Goal: Information Seeking & Learning: Learn about a topic

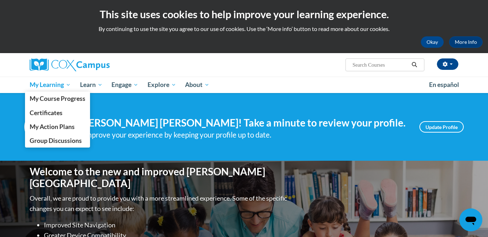
click at [43, 85] on span "My Learning" at bounding box center [50, 85] width 41 height 9
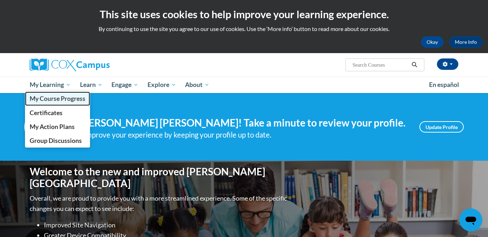
click at [46, 98] on span "My Course Progress" at bounding box center [58, 98] width 56 height 7
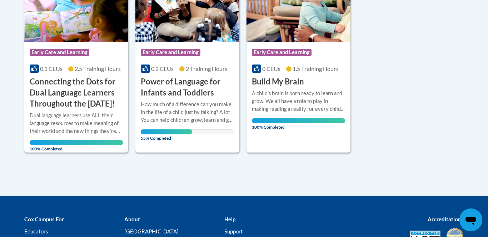
scroll to position [228, 0]
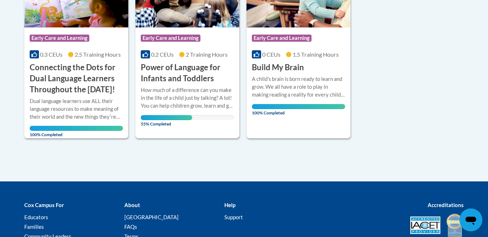
click at [164, 39] on span "Early Care and Learning" at bounding box center [171, 38] width 60 height 7
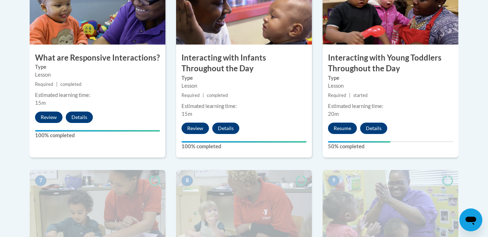
scroll to position [457, 0]
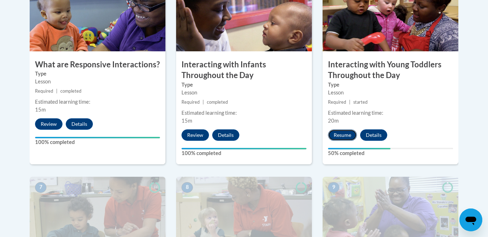
click at [339, 130] on button "Resume" at bounding box center [342, 135] width 29 height 11
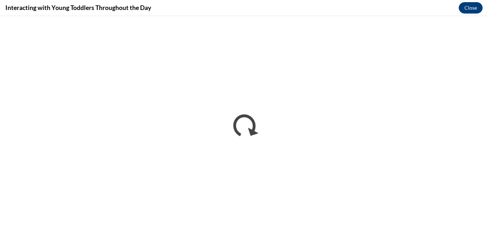
scroll to position [0, 0]
click at [475, 5] on button "Close" at bounding box center [470, 7] width 24 height 11
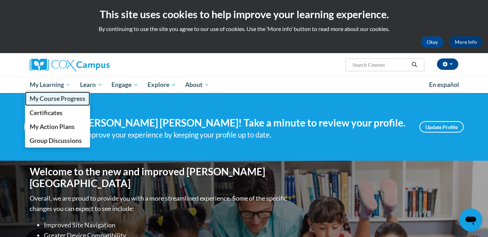
click at [57, 100] on span "My Course Progress" at bounding box center [58, 98] width 56 height 7
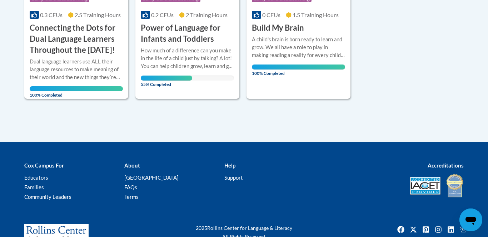
scroll to position [271, 0]
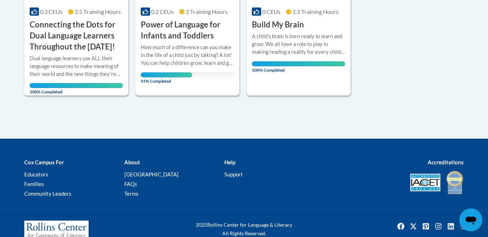
click at [161, 27] on h3 "Power of Language for Infants and Toddlers" at bounding box center [187, 30] width 93 height 22
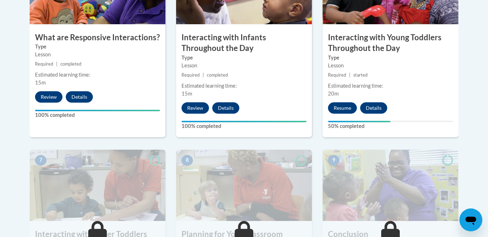
scroll to position [485, 0]
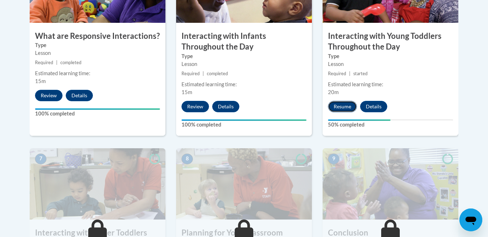
click at [337, 101] on button "Resume" at bounding box center [342, 106] width 29 height 11
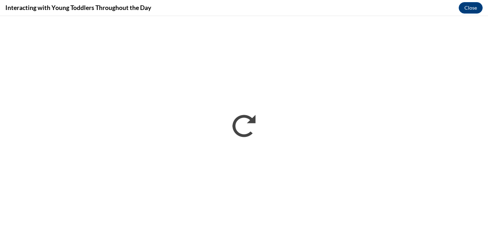
scroll to position [0, 0]
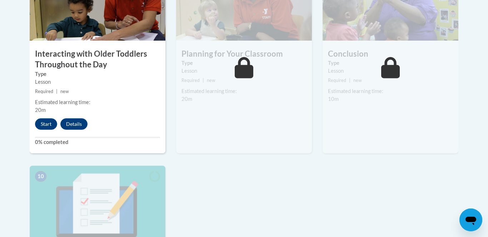
scroll to position [614, 0]
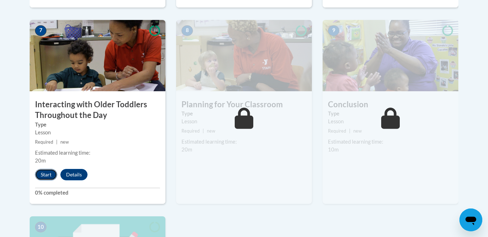
click at [45, 169] on button "Start" at bounding box center [46, 174] width 22 height 11
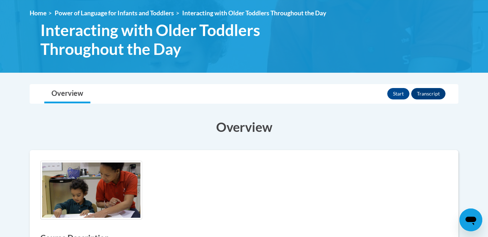
scroll to position [90, 0]
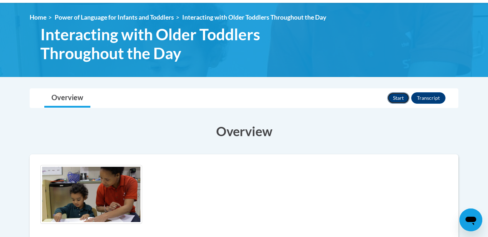
click at [394, 97] on button "Start" at bounding box center [398, 97] width 22 height 11
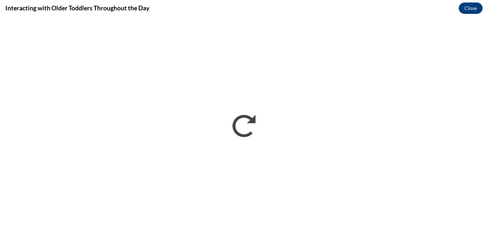
scroll to position [0, 0]
